Goal: Find specific page/section: Find specific page/section

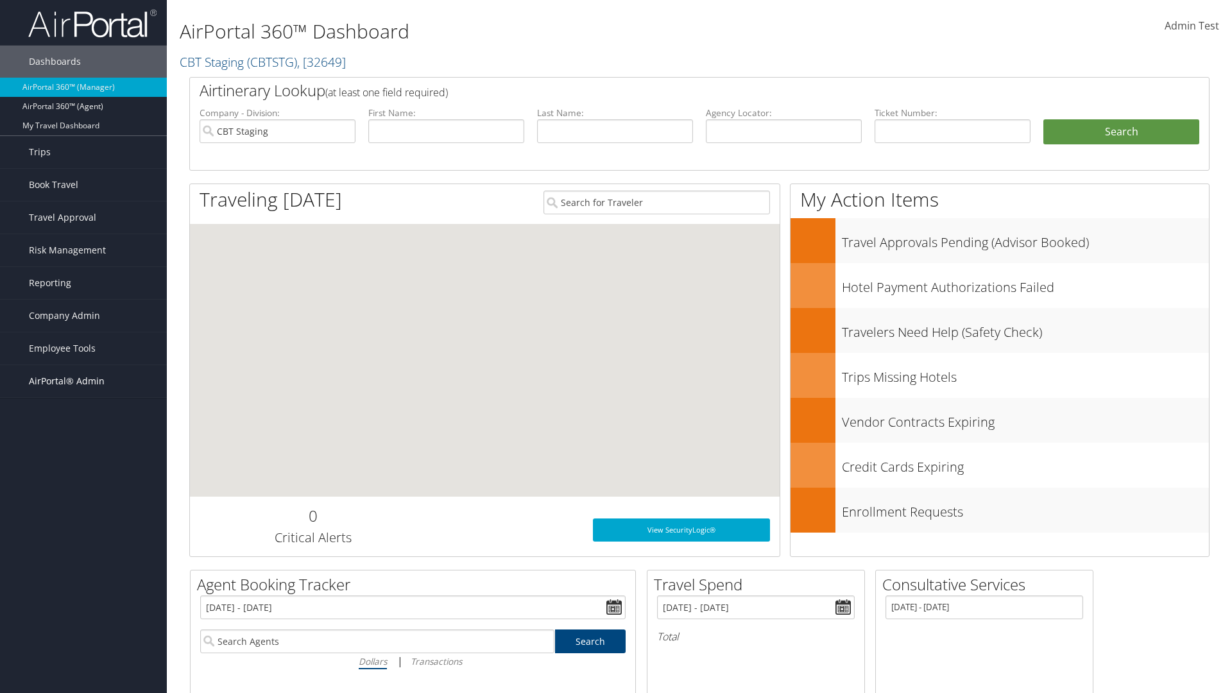
click at [83, 381] on span "AirPortal® Admin" at bounding box center [67, 381] width 76 height 32
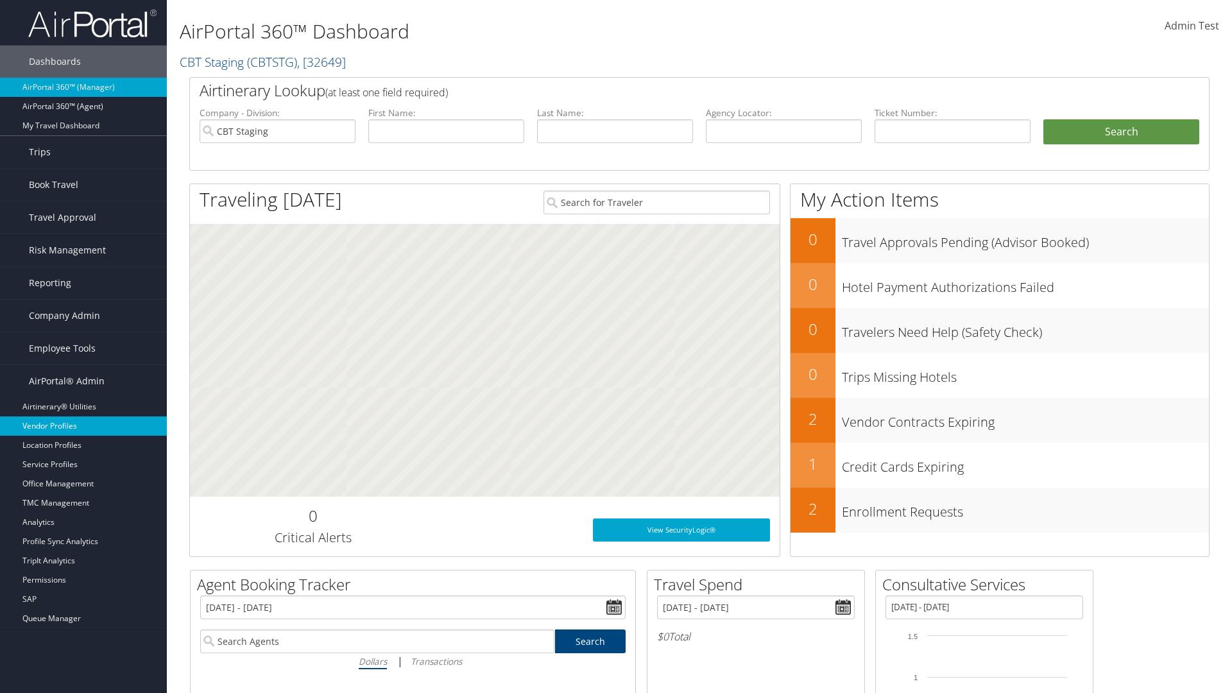
click at [83, 426] on link "Vendor Profiles" at bounding box center [83, 425] width 167 height 19
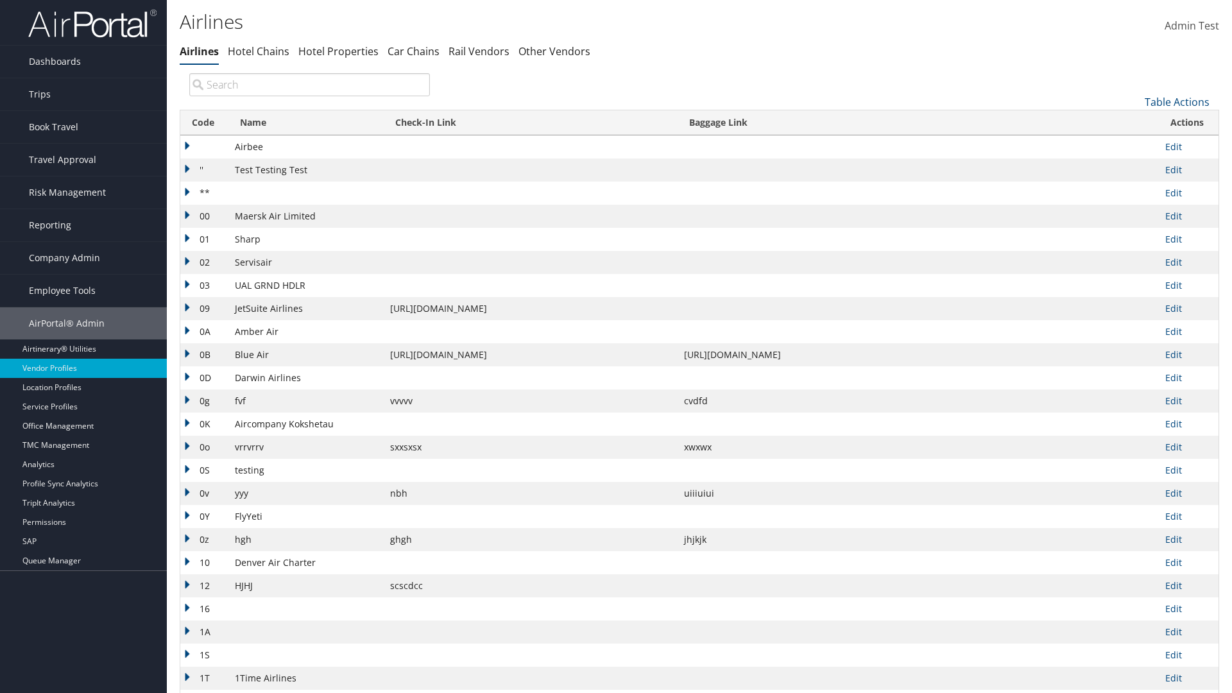
click at [203, 123] on th "Code" at bounding box center [204, 122] width 48 height 25
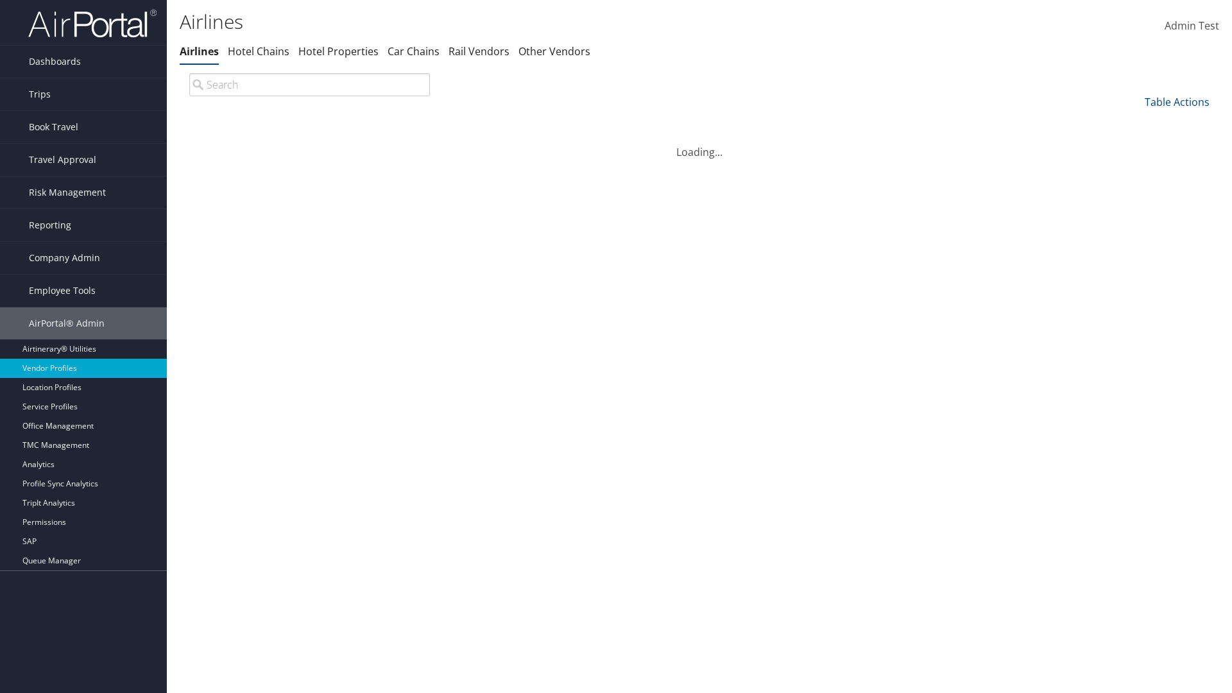
scroll to position [110, 0]
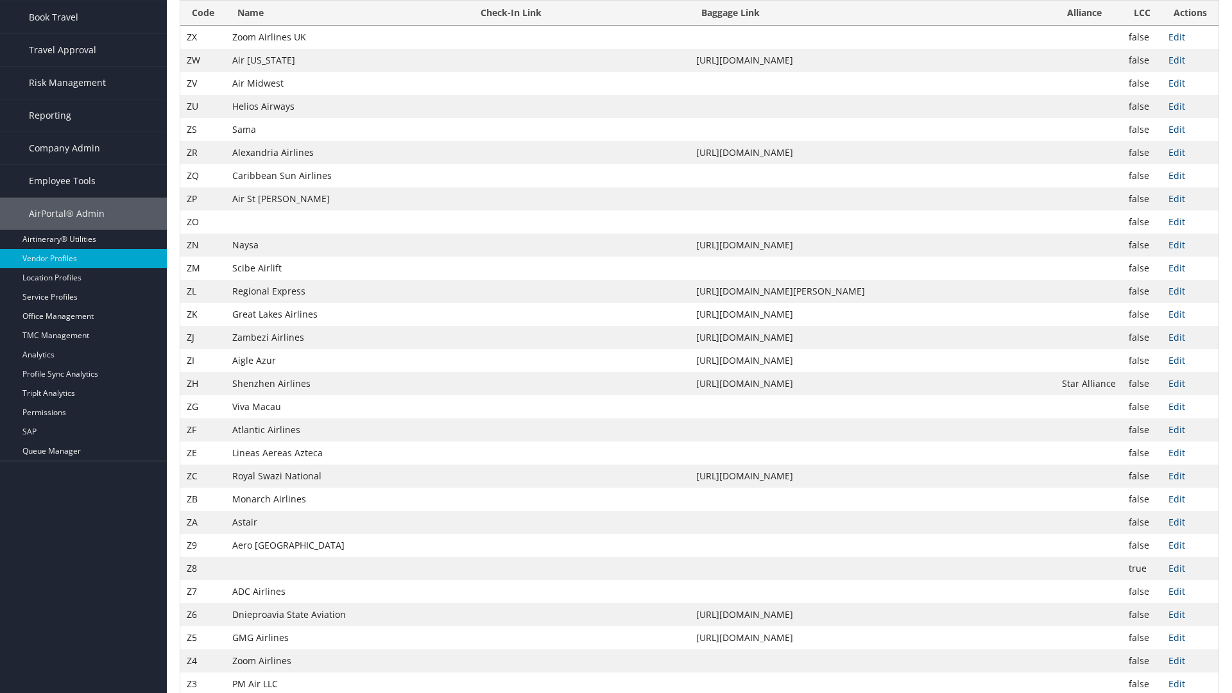
click at [203, 26] on th "Code" at bounding box center [203, 13] width 46 height 25
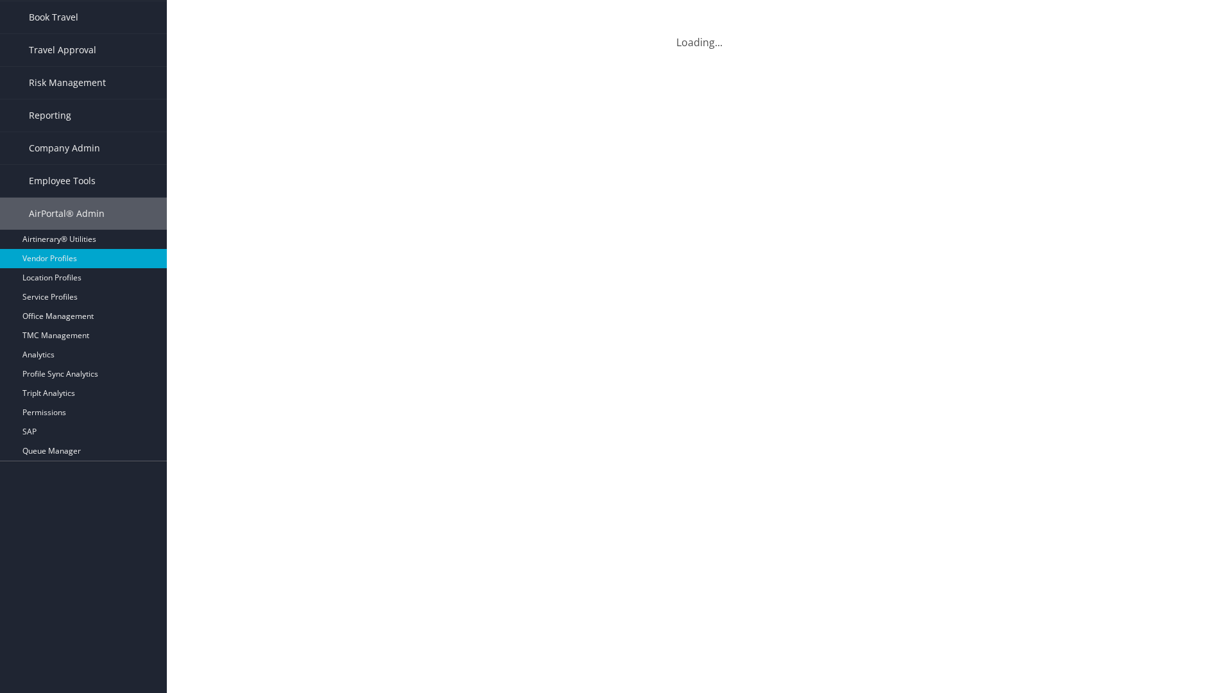
scroll to position [0, 0]
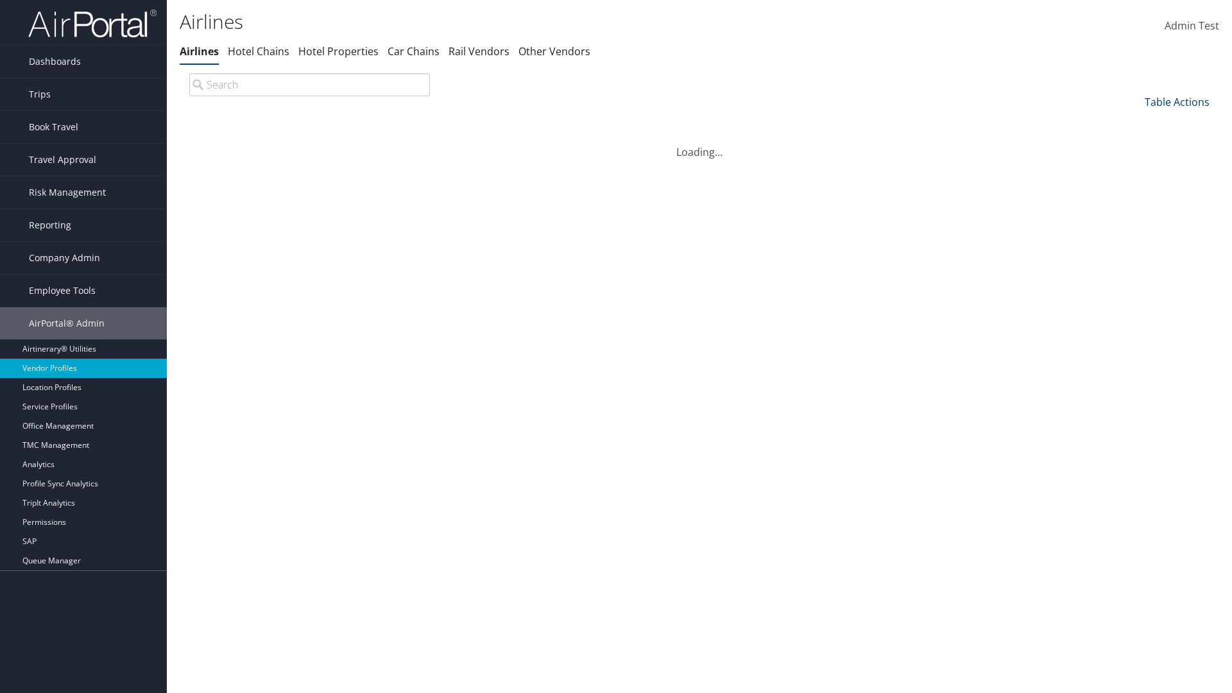
click at [1177, 101] on link "Table Actions" at bounding box center [1177, 102] width 65 height 14
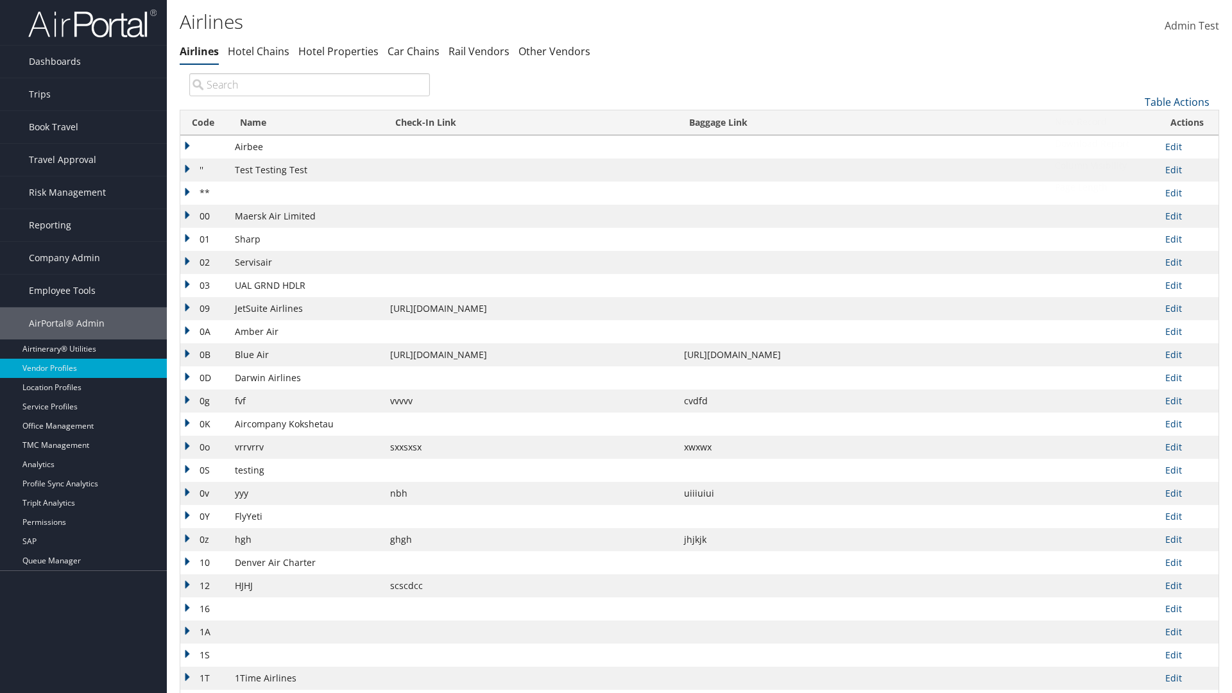
click at [1134, 187] on link "Page Length" at bounding box center [1134, 187] width 169 height 22
click at [1134, 144] on link "25" at bounding box center [1134, 145] width 169 height 22
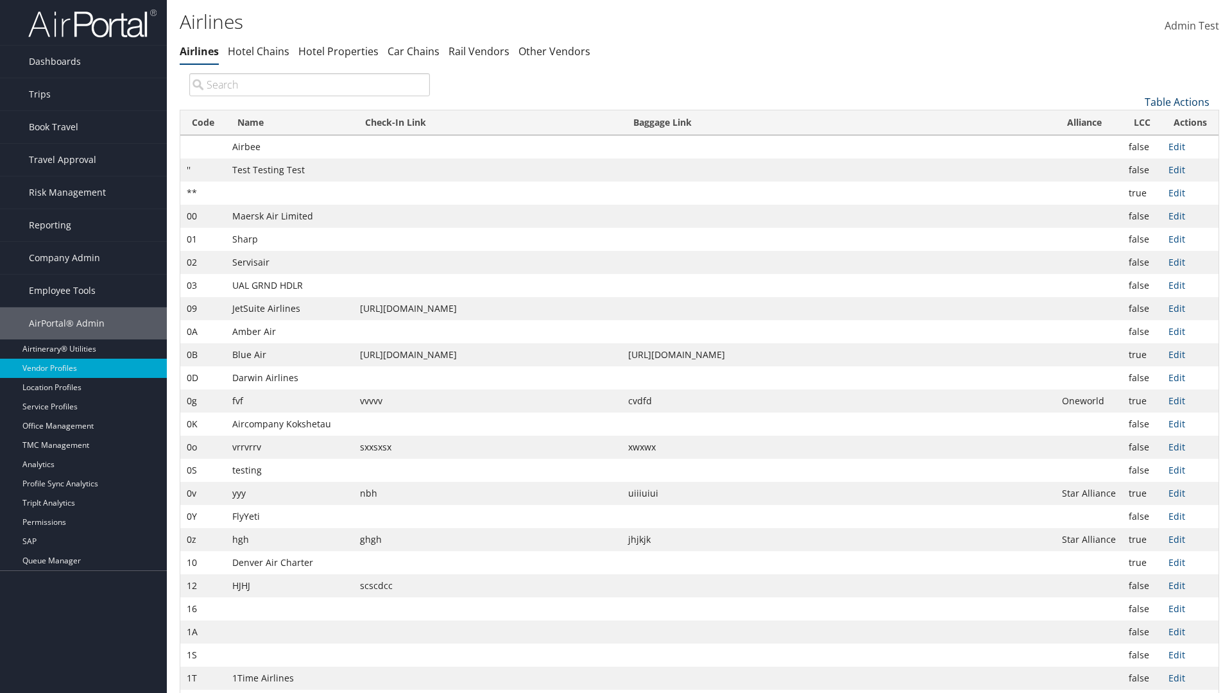
click at [1177, 101] on link "Table Actions" at bounding box center [1177, 102] width 65 height 14
click at [1134, 166] on link "50" at bounding box center [1134, 167] width 169 height 22
